Goal: Task Accomplishment & Management: Manage account settings

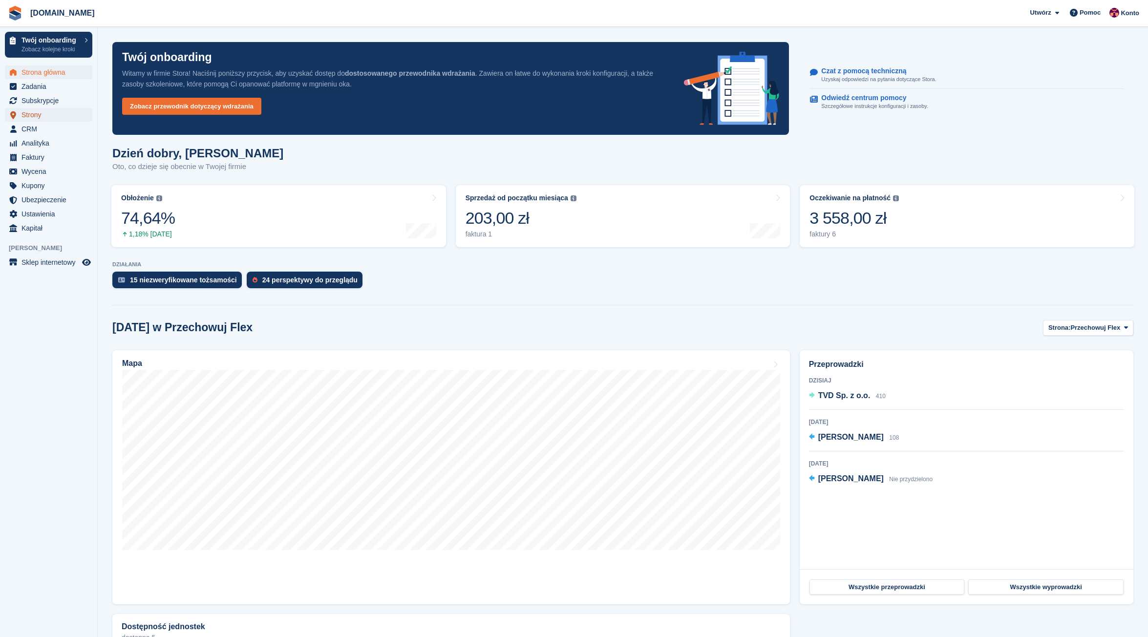
click at [33, 118] on span "Strony" at bounding box center [50, 115] width 59 height 14
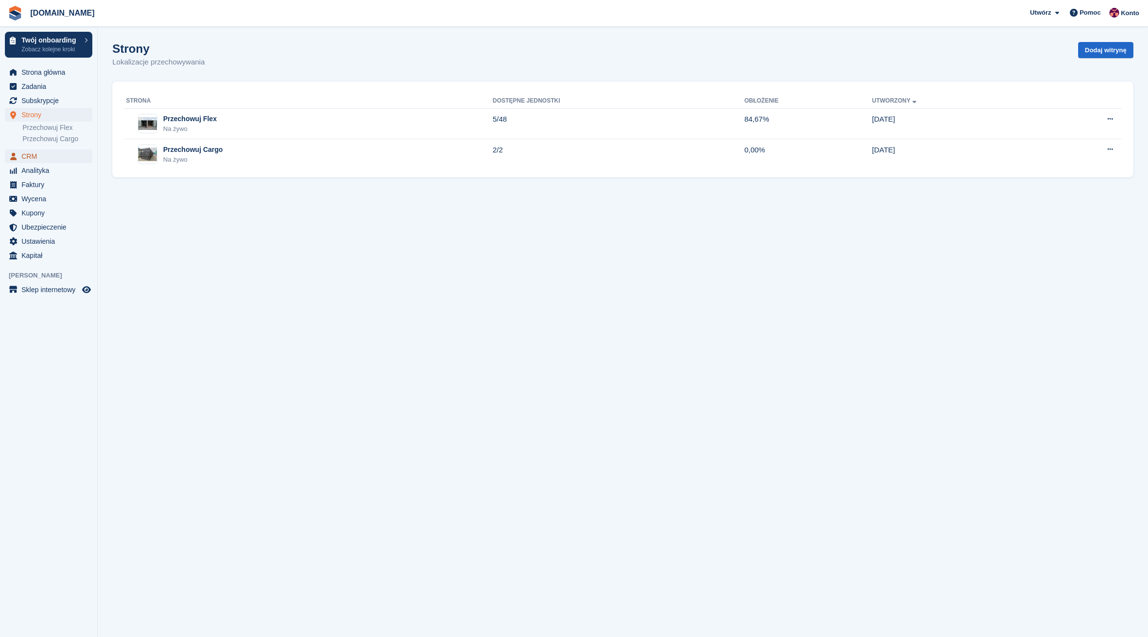
click at [37, 158] on span "CRM" at bounding box center [50, 157] width 59 height 14
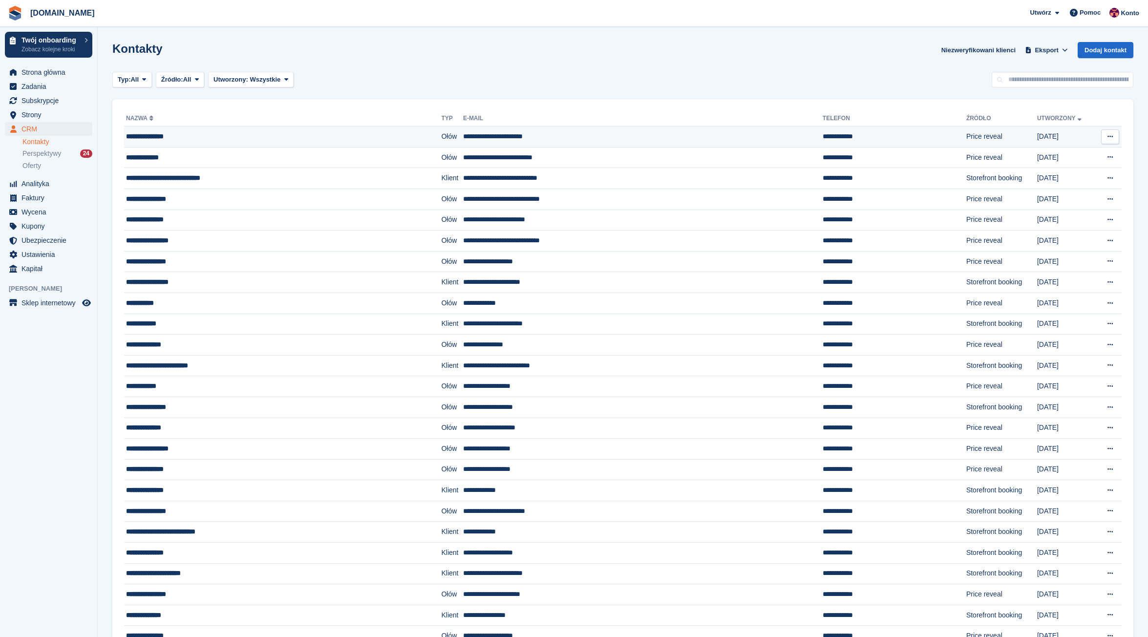
click at [1110, 138] on icon at bounding box center [1110, 136] width 5 height 6
click at [1072, 174] on p "Usuń kontakt" at bounding box center [1072, 177] width 85 height 13
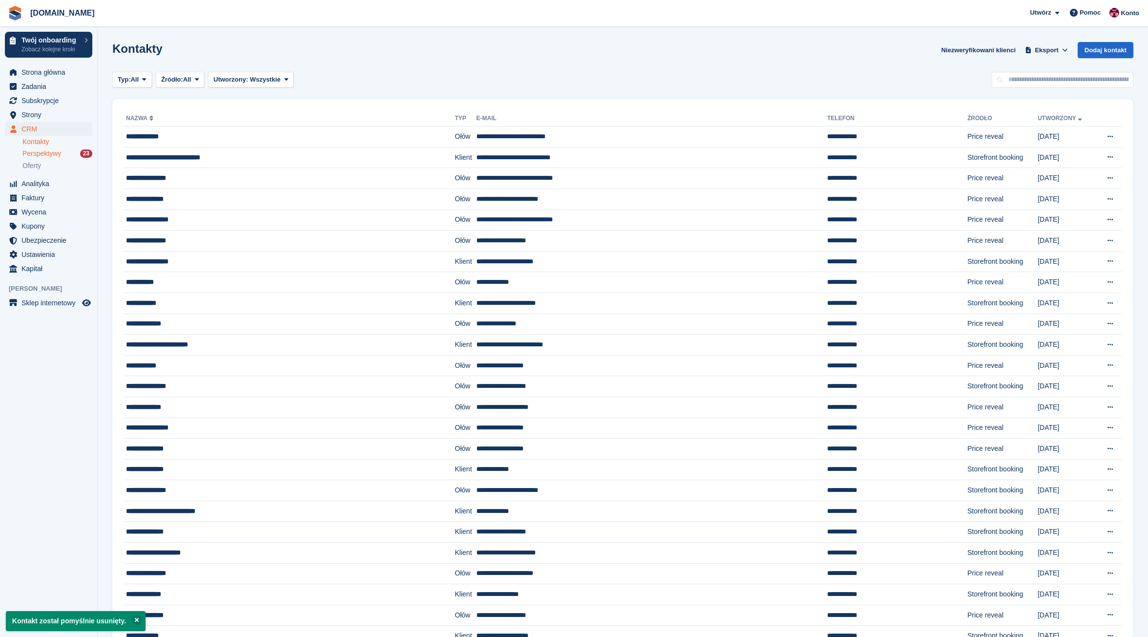
click at [44, 152] on span "Perspektywy" at bounding box center [41, 153] width 39 height 9
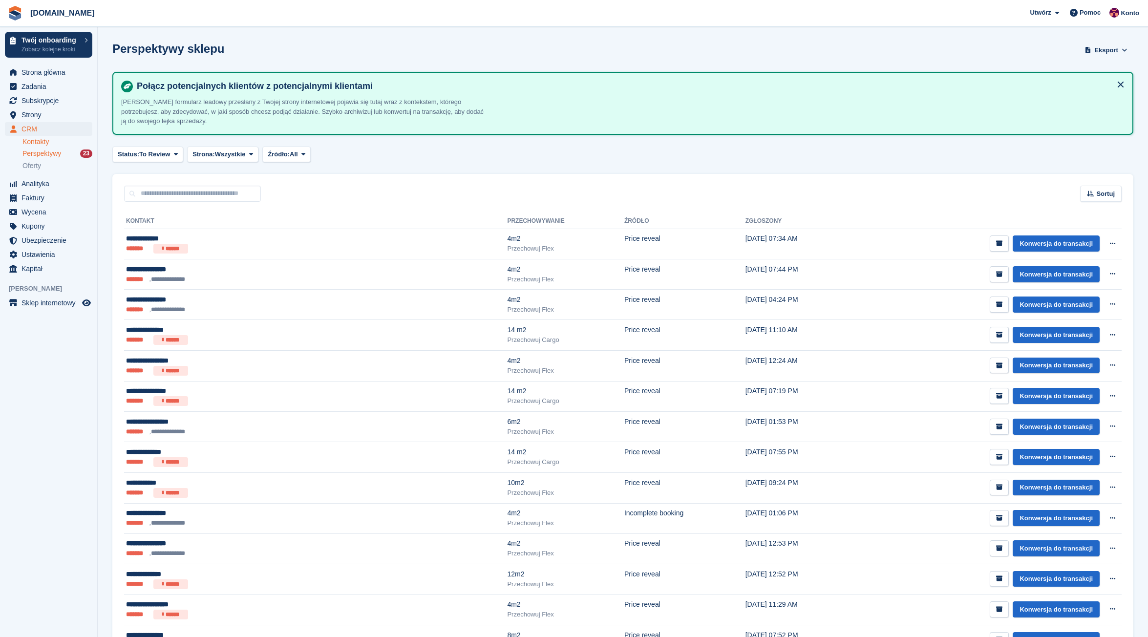
click at [36, 143] on link "Kontakty" at bounding box center [57, 141] width 70 height 9
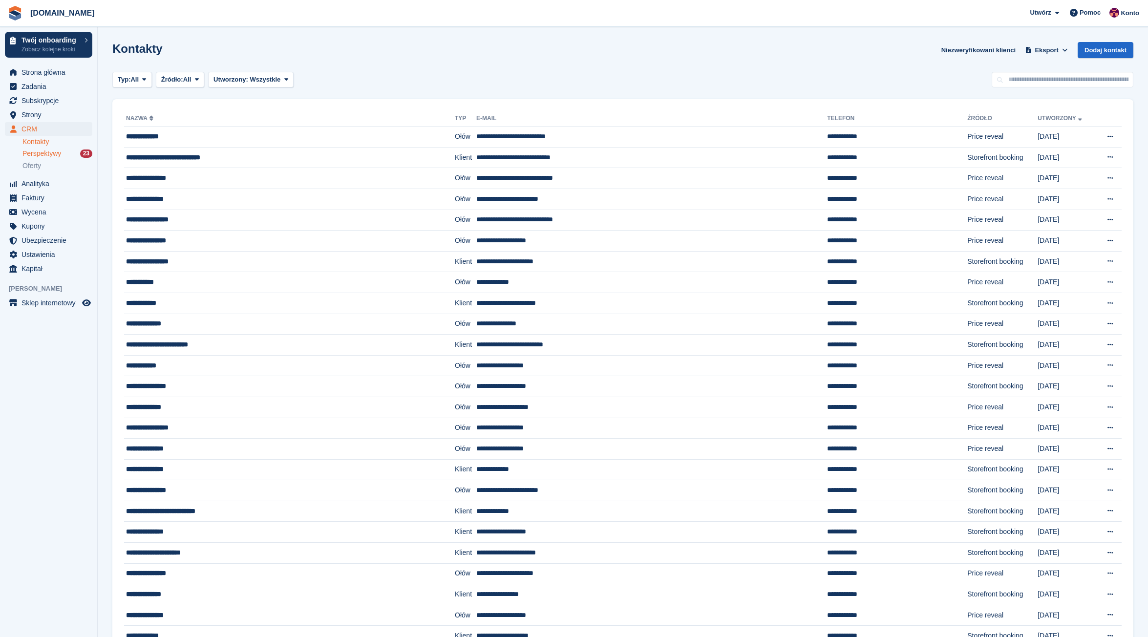
click at [38, 151] on span "Perspektywy" at bounding box center [41, 153] width 39 height 9
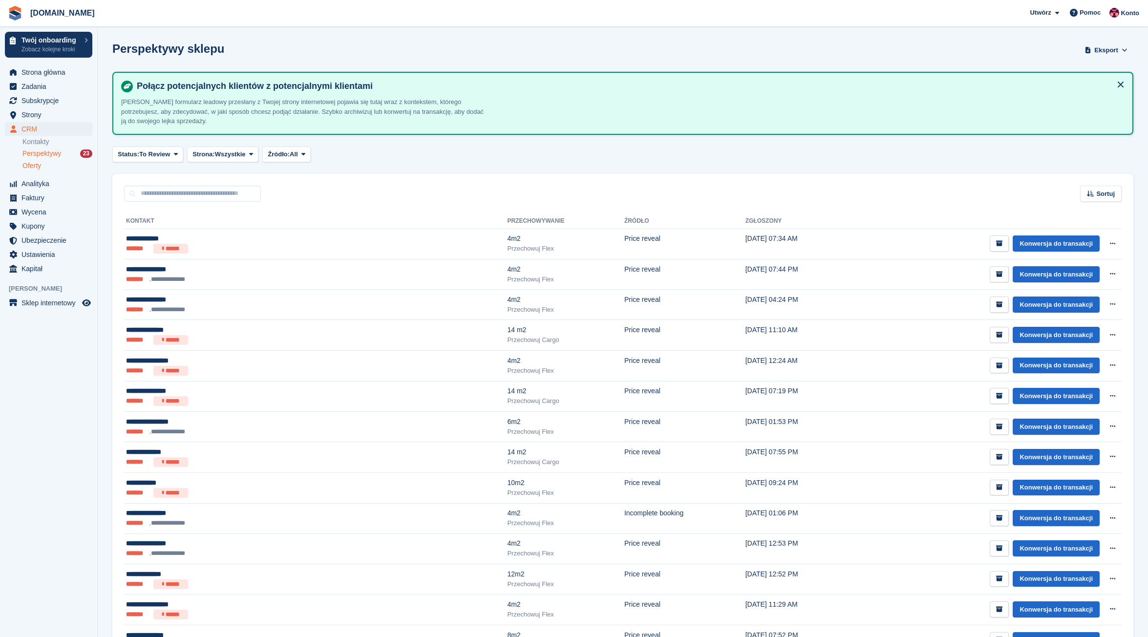
click at [33, 170] on span "Oferty" at bounding box center [31, 165] width 19 height 9
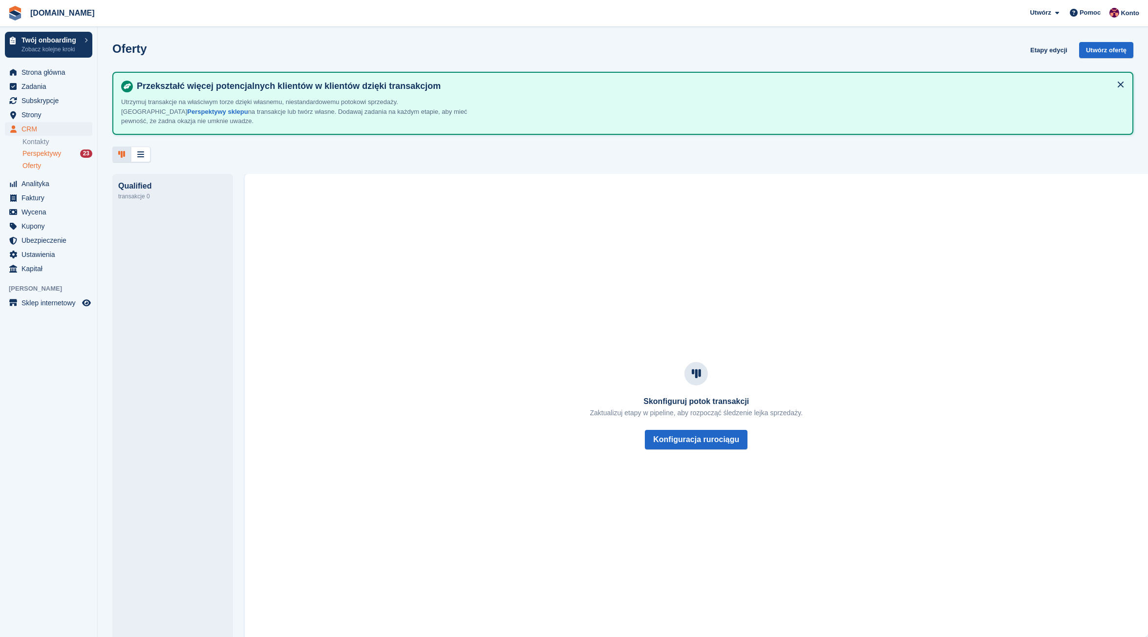
click at [39, 155] on span "Perspektywy" at bounding box center [41, 153] width 39 height 9
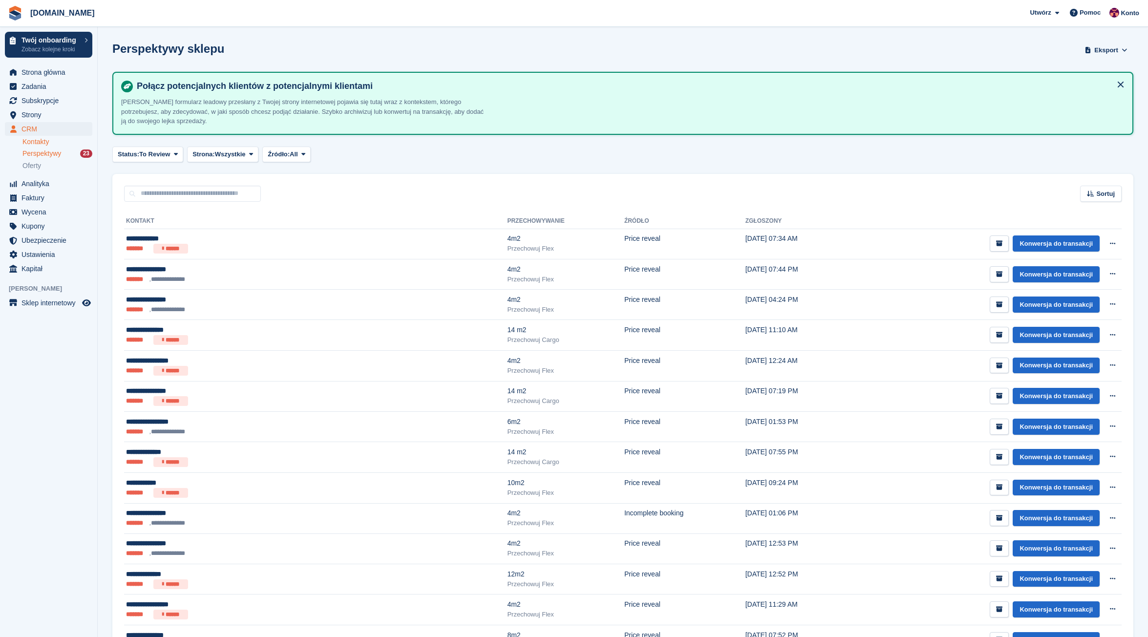
click at [39, 140] on link "Kontakty" at bounding box center [57, 141] width 70 height 9
